Goal: Check status: Check status

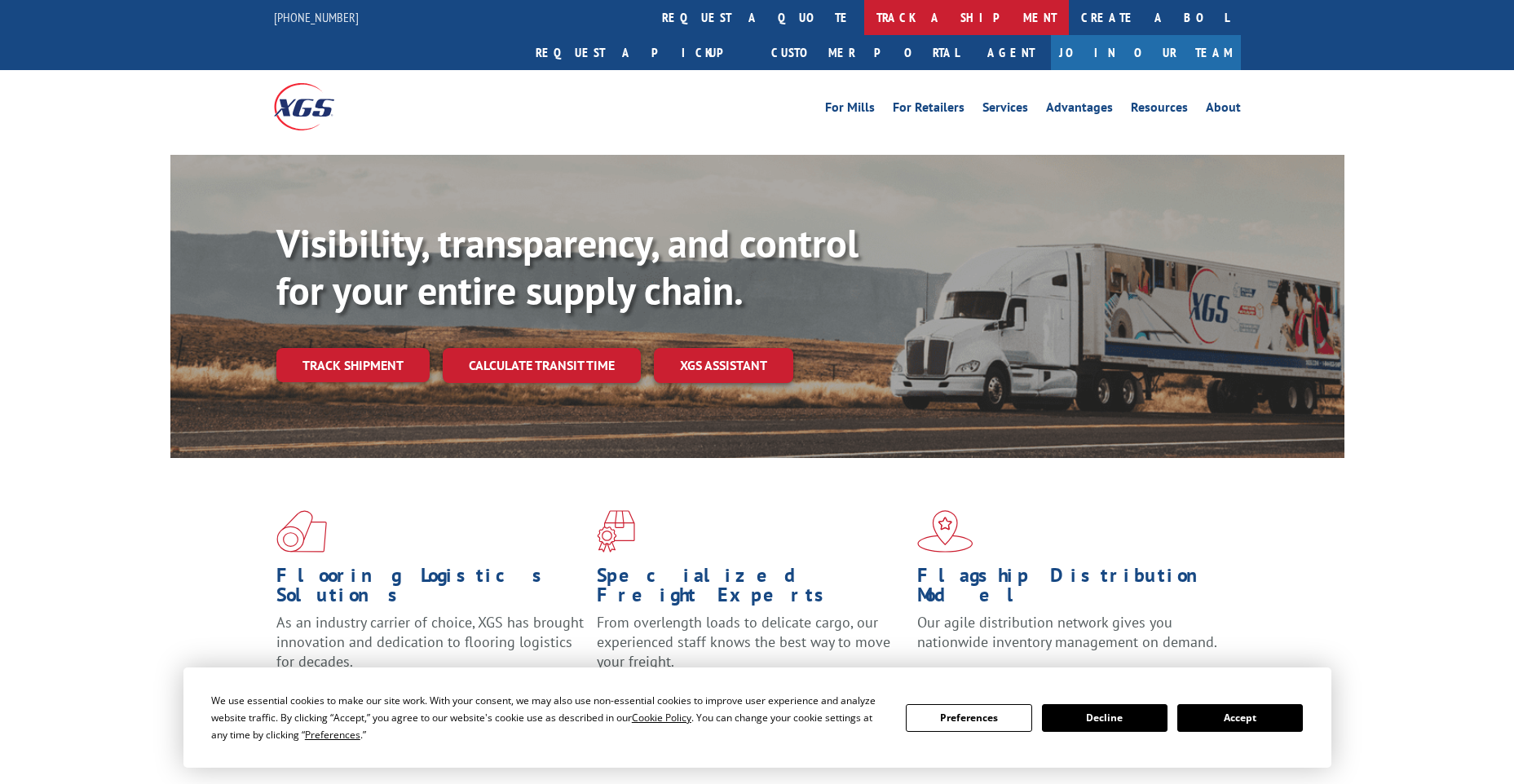
click at [864, 19] on link "track a shipment" at bounding box center [966, 18] width 204 height 35
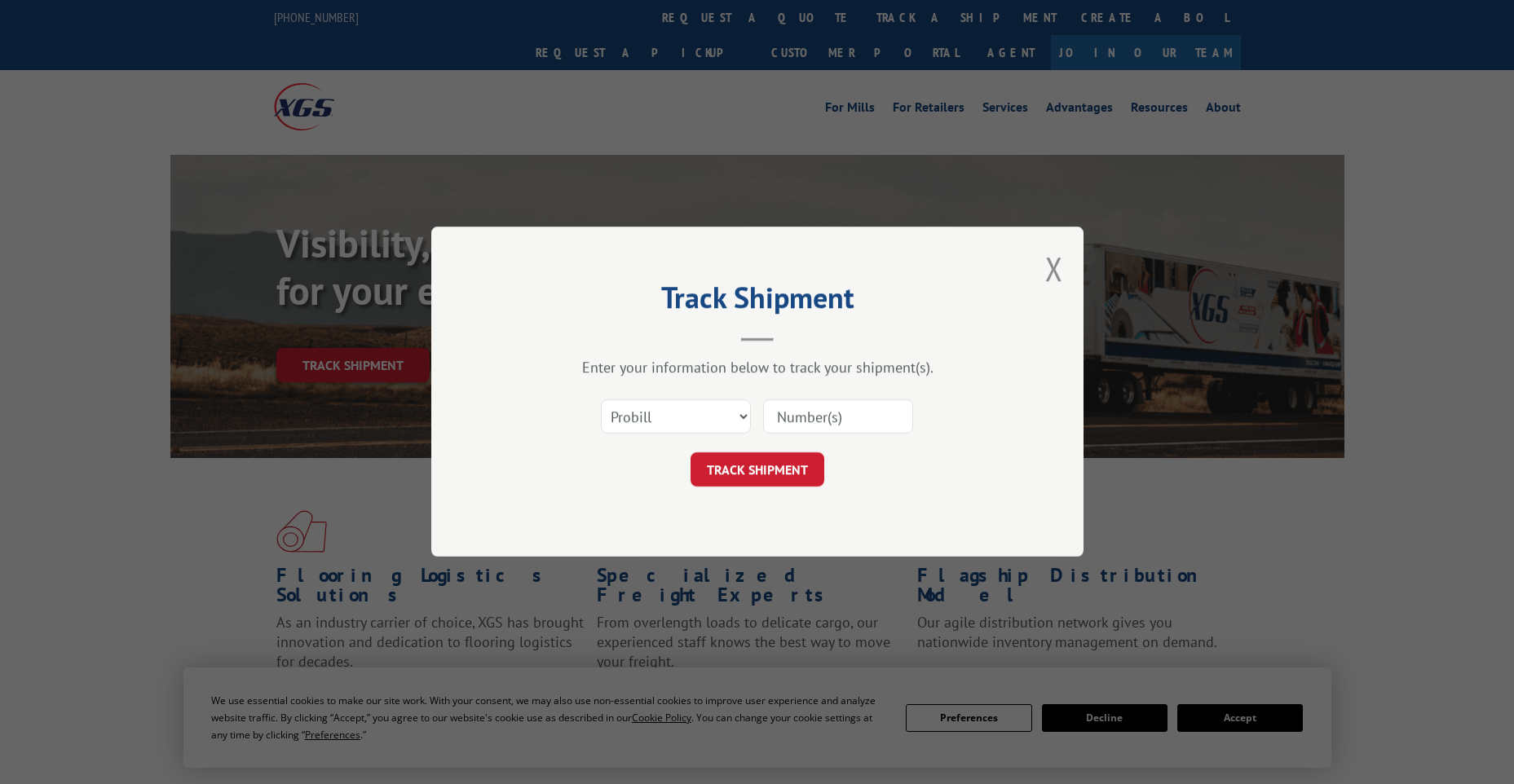
click at [645, 399] on div "Select category... Probill BOL PO" at bounding box center [675, 418] width 148 height 37
click at [645, 421] on select "Select category... Probill BOL PO" at bounding box center [675, 417] width 150 height 34
select select "po"
click at [600, 400] on select "Select category... Probill BOL PO" at bounding box center [675, 417] width 150 height 34
paste input "61445343"
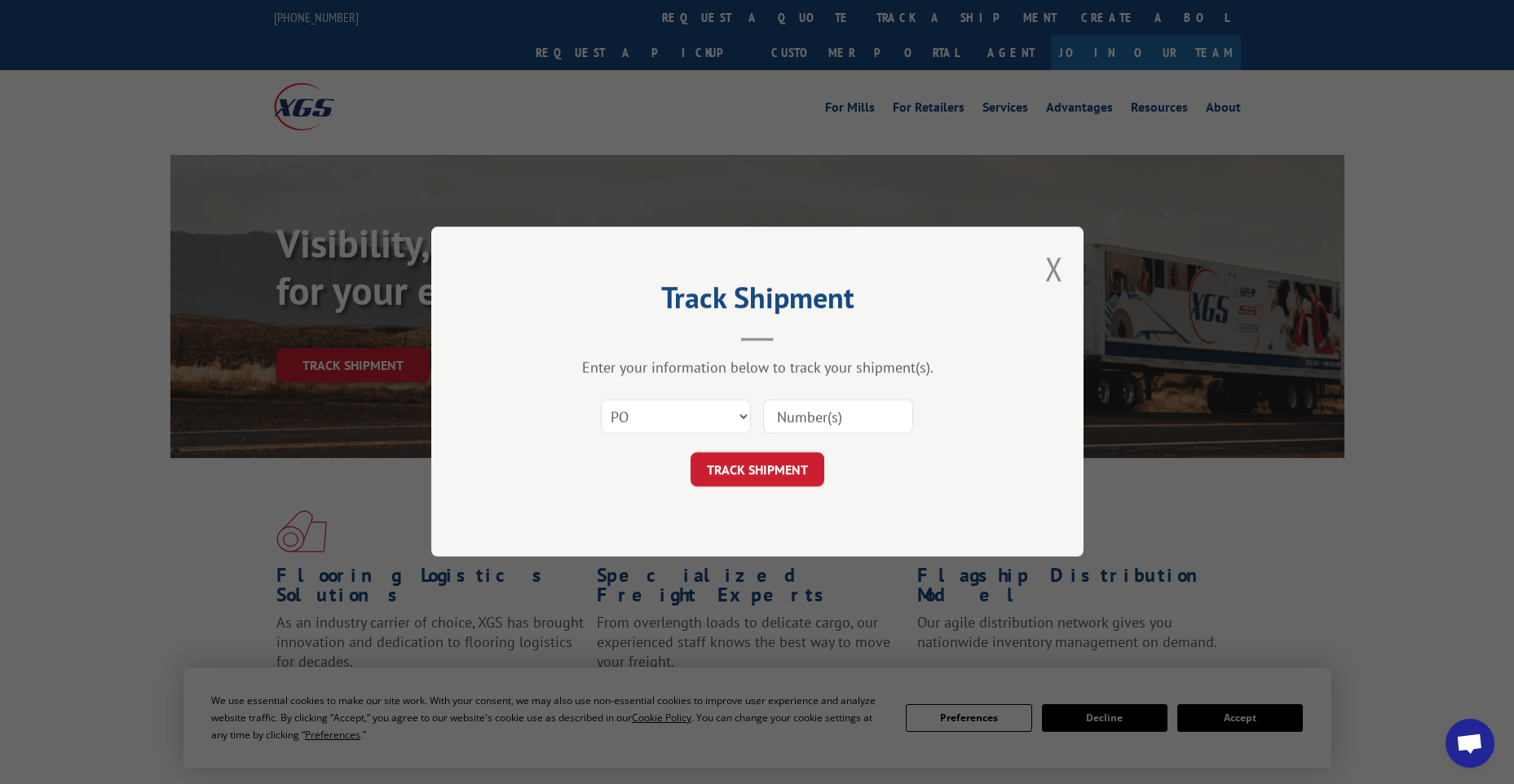
type input "61445343"
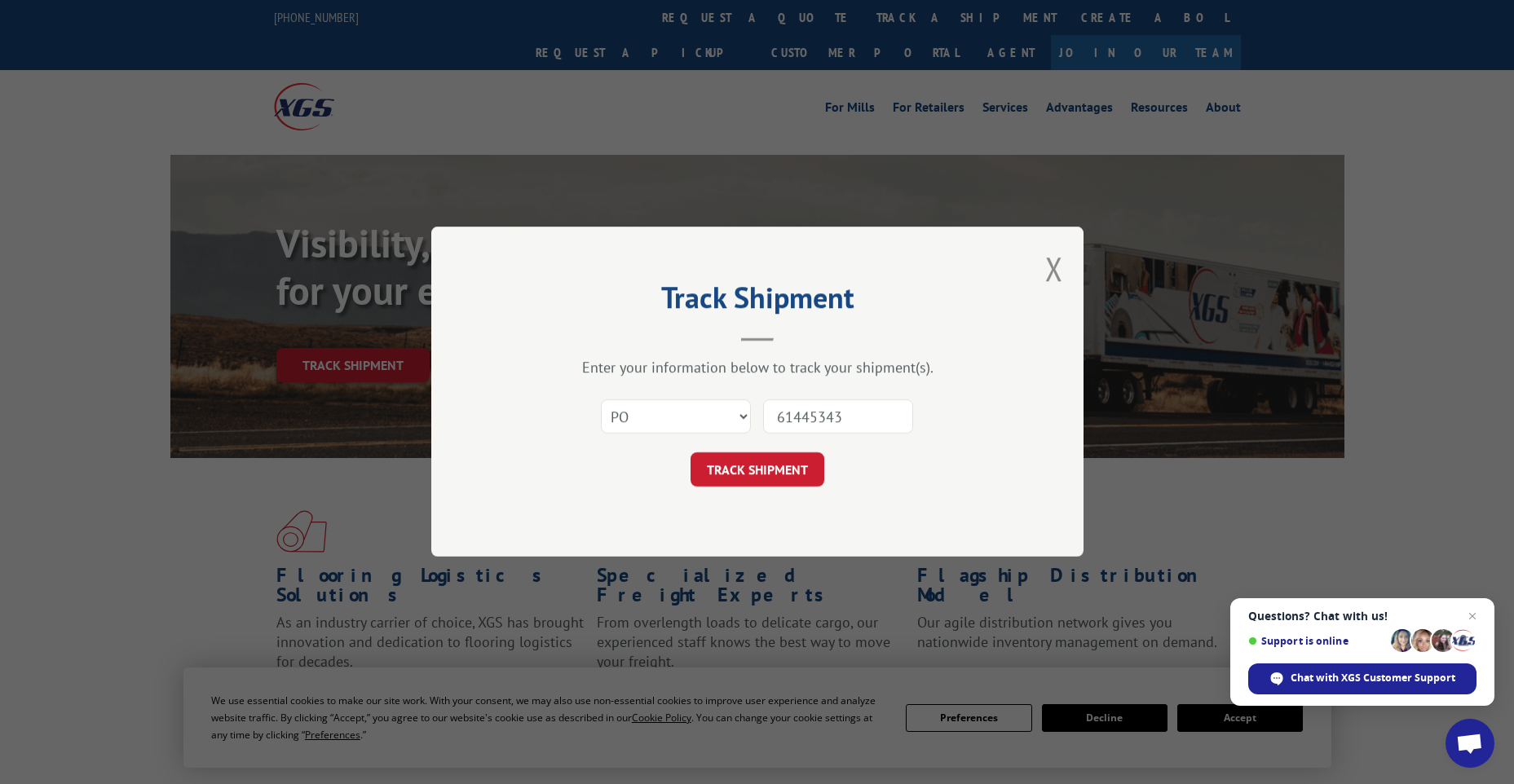
click at [777, 410] on input "61445343" at bounding box center [838, 417] width 150 height 34
click button "TRACK SHIPMENT" at bounding box center [757, 470] width 134 height 34
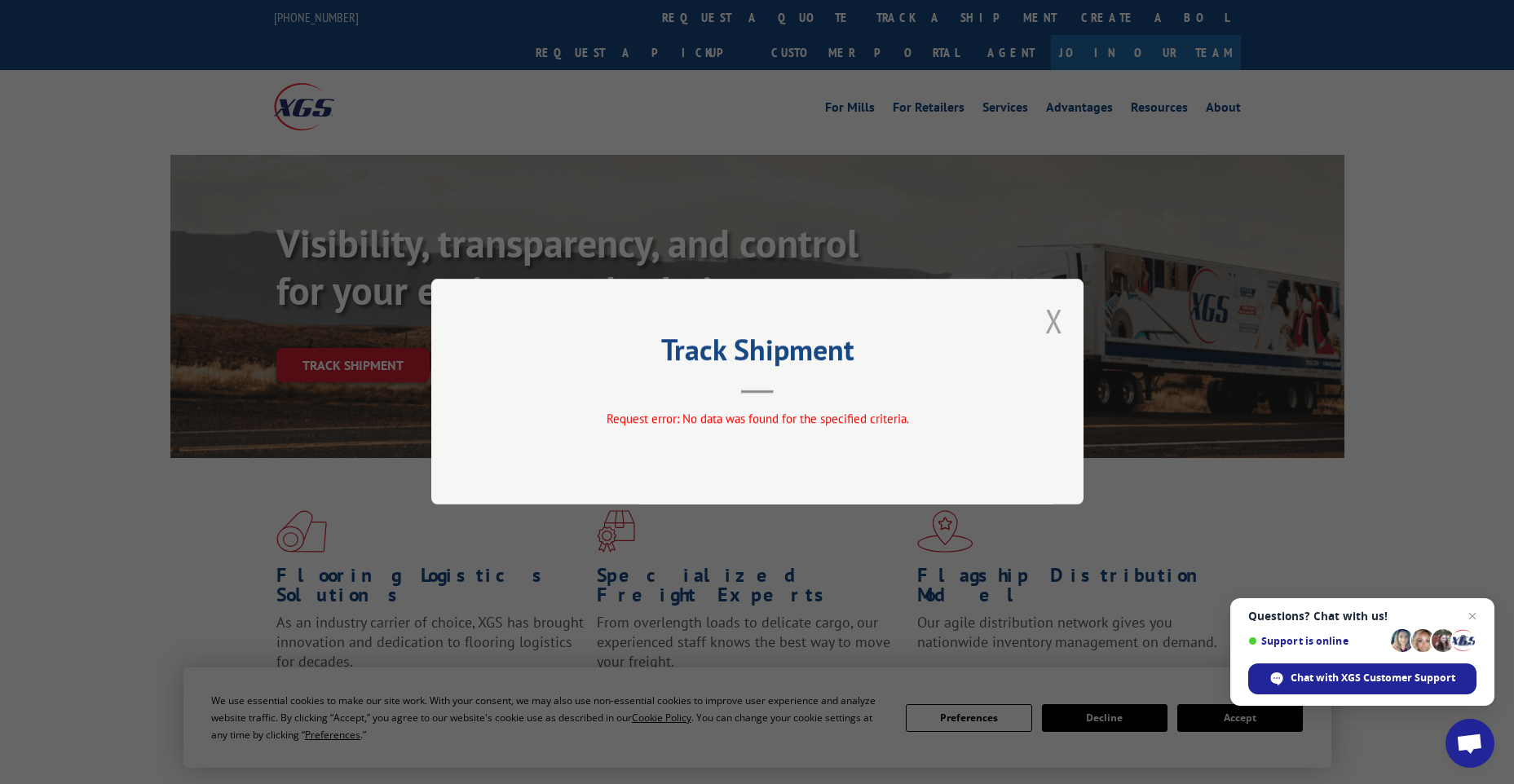
click at [1055, 322] on button "Close modal" at bounding box center [1054, 320] width 18 height 43
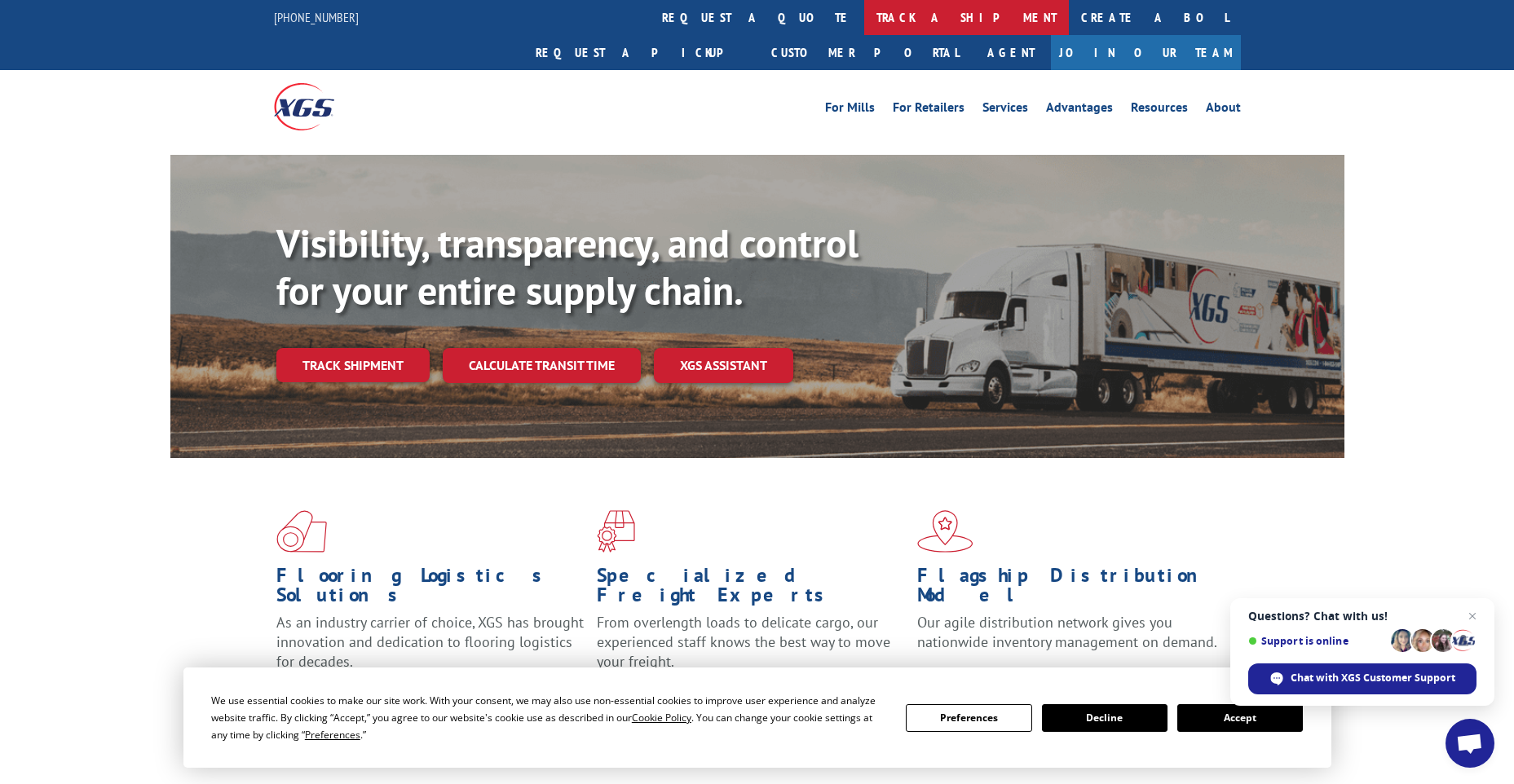
click at [864, 28] on link "track a shipment" at bounding box center [966, 18] width 204 height 35
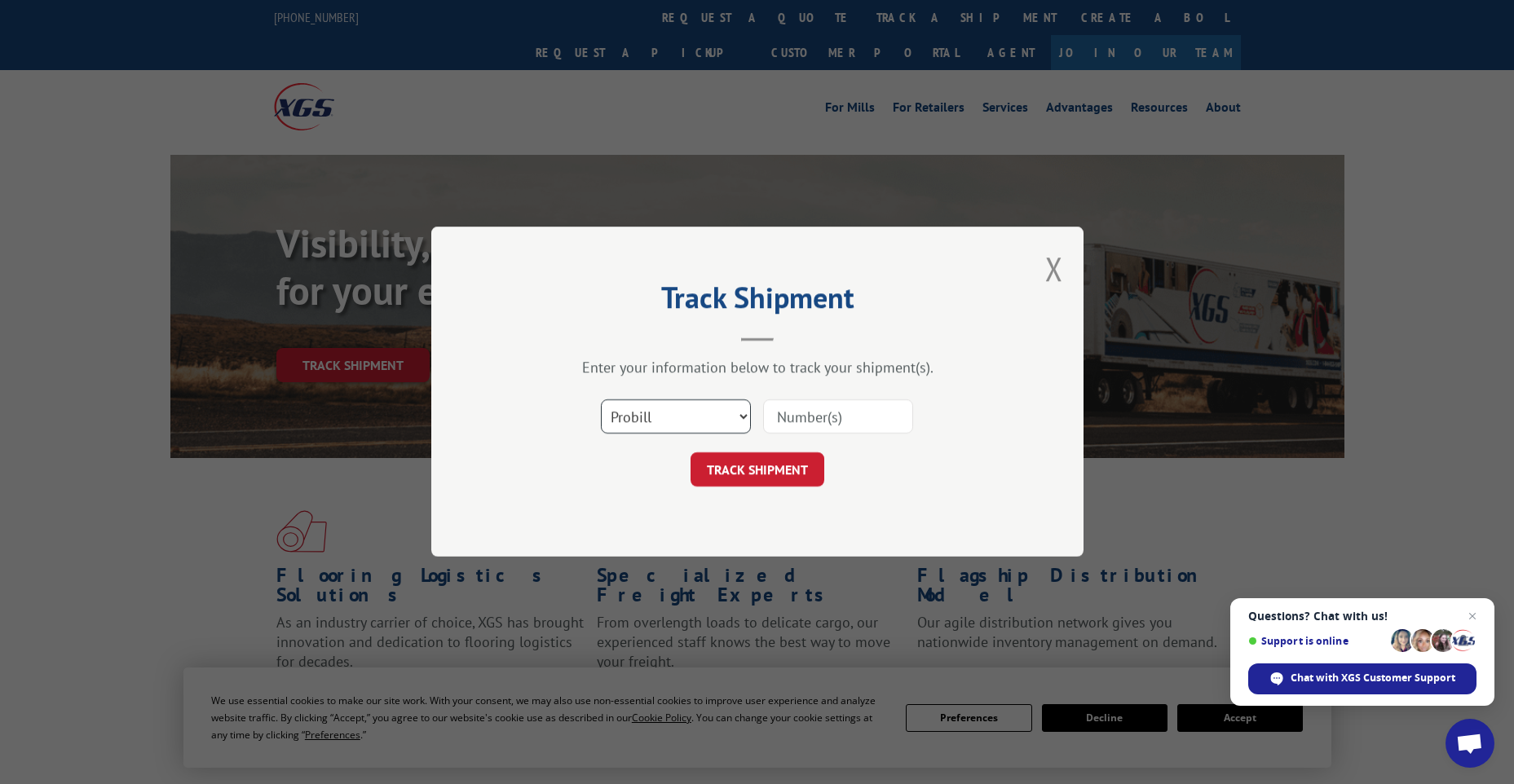
click at [664, 404] on select "Select category... Probill BOL PO" at bounding box center [675, 417] width 150 height 34
select select "po"
click at [600, 400] on select "Select category... Probill BOL PO" at bounding box center [675, 417] width 150 height 34
paste input "61537345"
click at [813, 410] on input "61537345" at bounding box center [838, 417] width 150 height 34
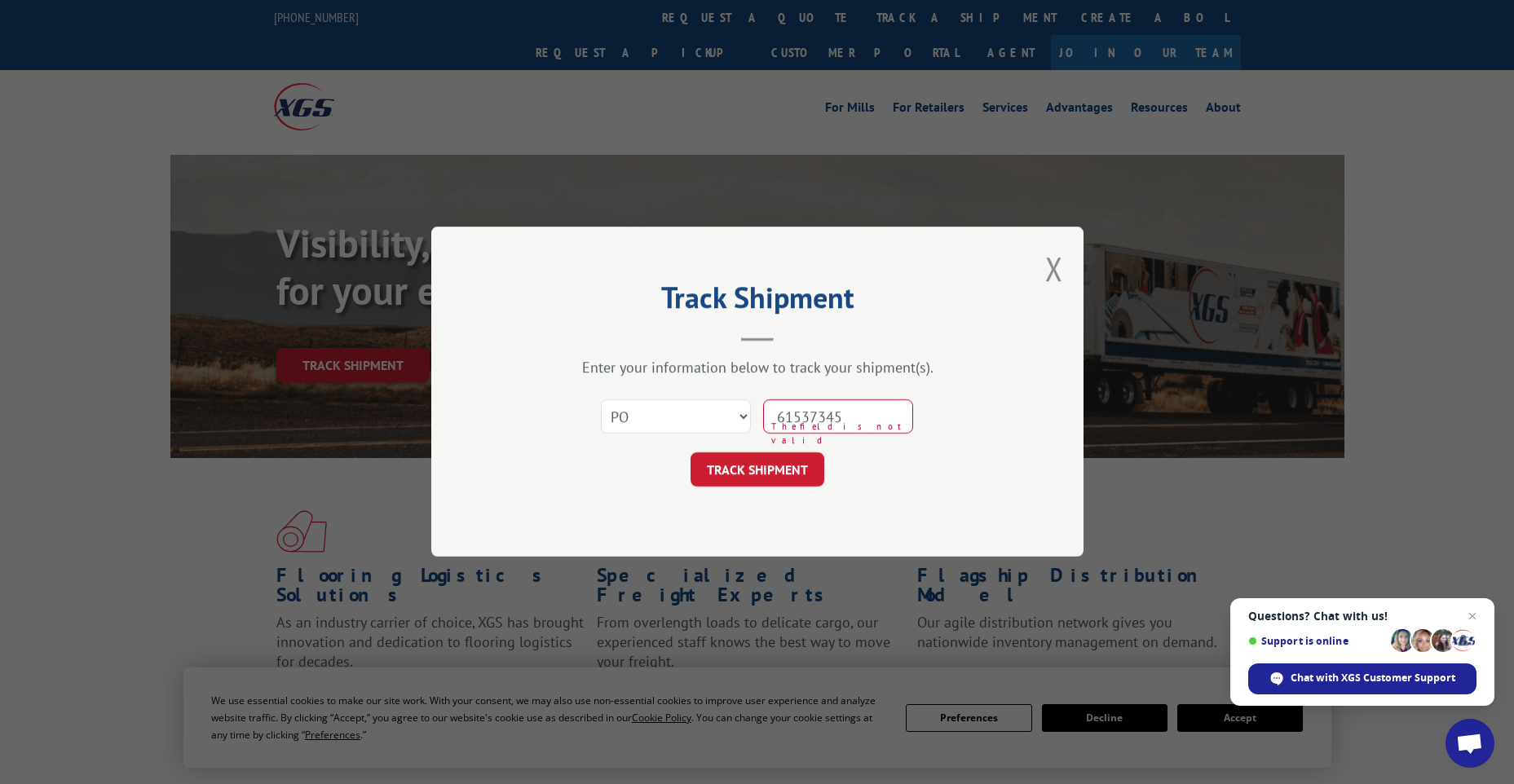
click at [806, 417] on input "61537345" at bounding box center [838, 417] width 150 height 34
type input "61537345"
click button "TRACK SHIPMENT" at bounding box center [757, 470] width 134 height 34
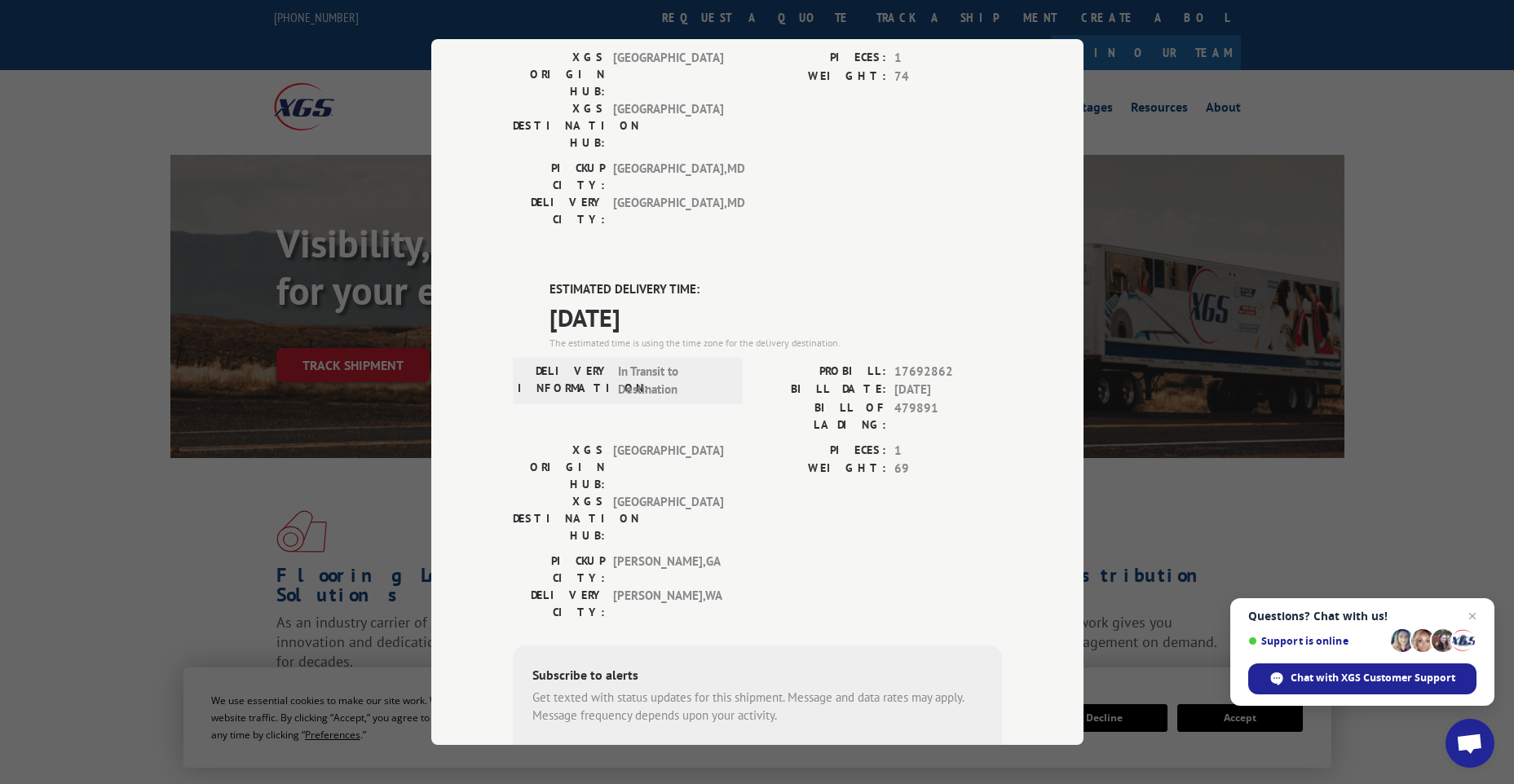
scroll to position [290, 0]
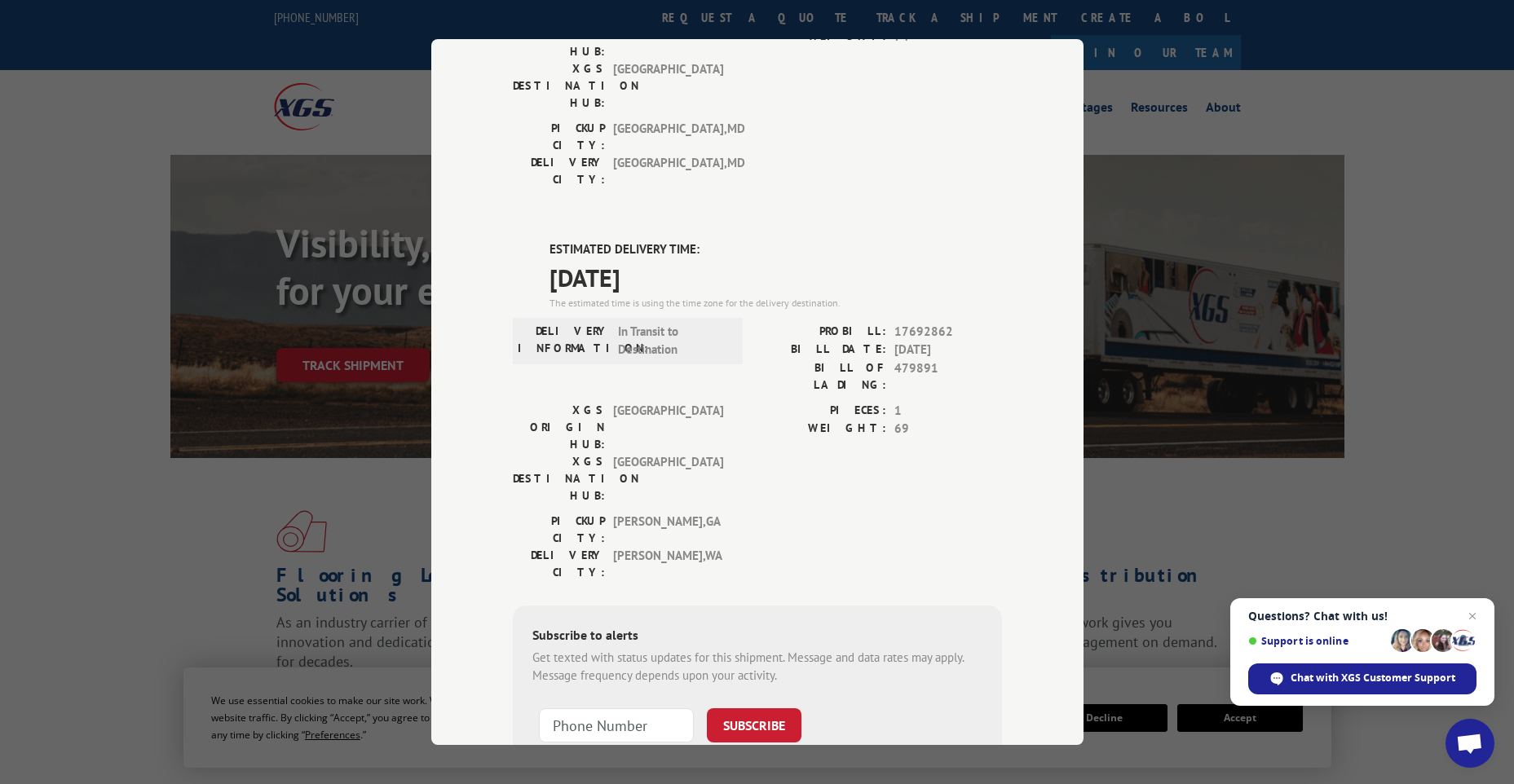
drag, startPoint x: 680, startPoint y: 183, endPoint x: 532, endPoint y: 155, distance: 150.6
click at [532, 241] on div "ESTIMATED DELIVERY TIME: [DATE] The estimated time is using the time zone for t…" at bounding box center [757, 533] width 489 height 586
copy div "ESTIMATED DELIVERY TIME: [DATE]"
